Goal: Information Seeking & Learning: Find specific fact

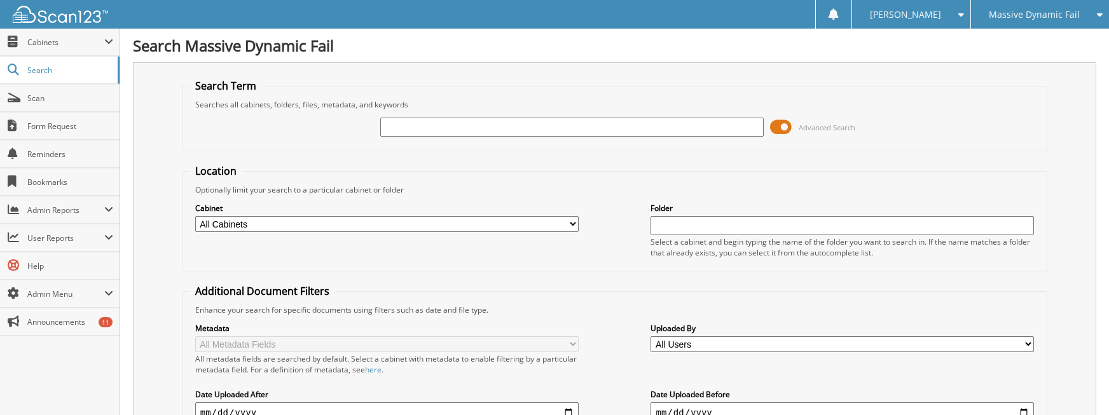
drag, startPoint x: 0, startPoint y: 0, endPoint x: 545, endPoint y: 130, distance: 560.4
click at [545, 130] on input "text" at bounding box center [571, 127] width 383 height 19
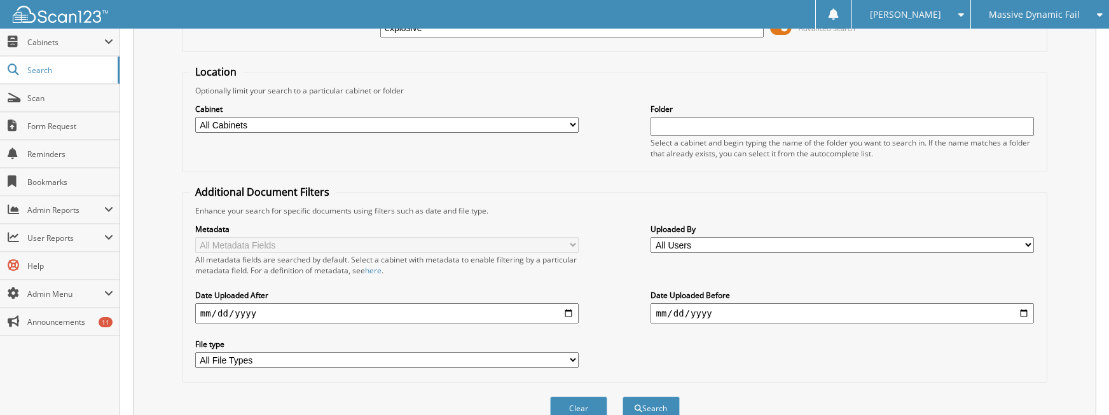
scroll to position [162, 0]
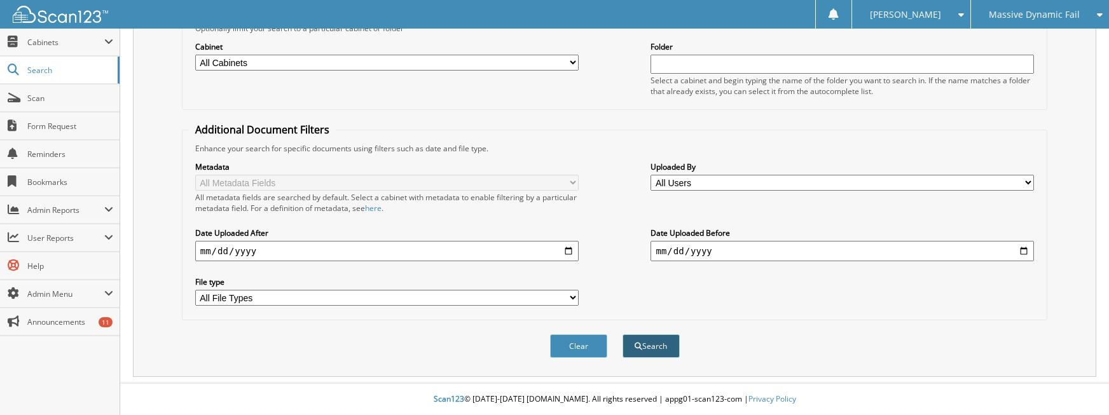
type input "explosive"
click at [666, 342] on button "Search" at bounding box center [651, 347] width 57 height 24
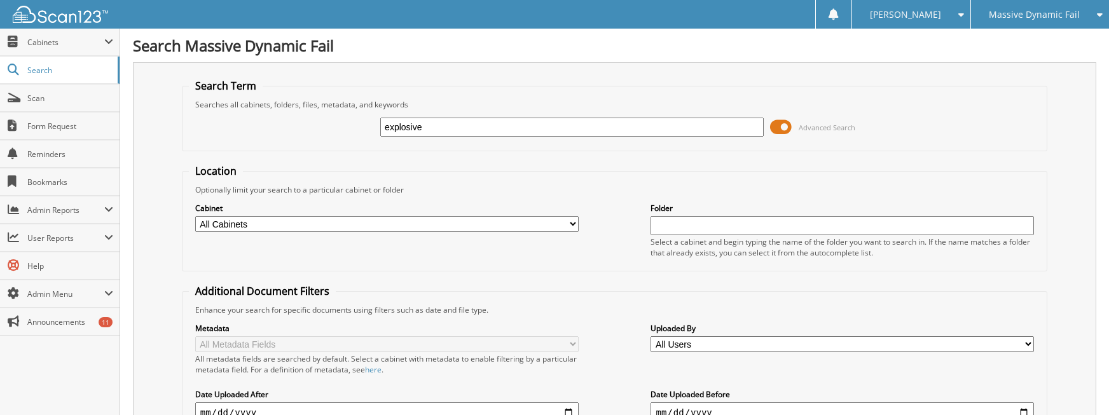
click at [572, 78] on div "Search Term Searches all cabinets, folders, files, metadata, and keywords explo…" at bounding box center [614, 300] width 963 height 476
click at [1019, 13] on span "Massive Dynamic Fail" at bounding box center [1034, 15] width 91 height 8
